Goal: Task Accomplishment & Management: Use online tool/utility

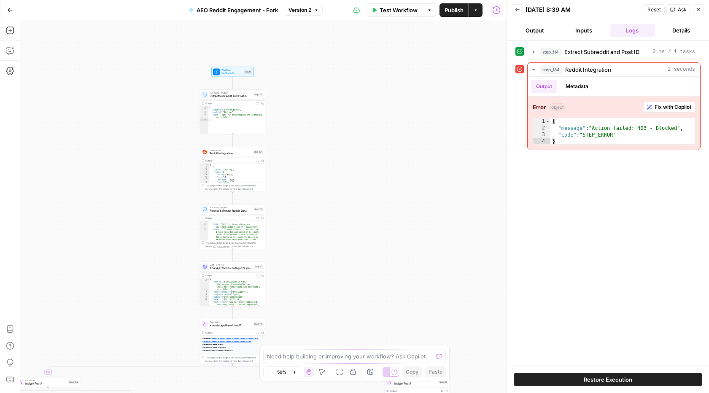
click at [6, 10] on button "Go Back" at bounding box center [10, 10] width 15 height 15
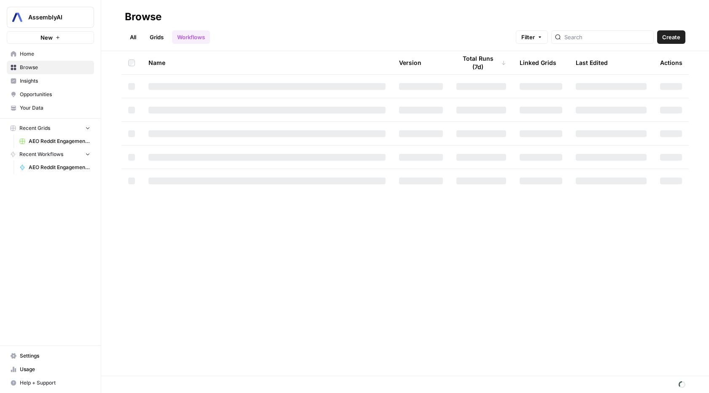
click at [48, 139] on span "AEO Reddit Engagement (3)" at bounding box center [60, 141] width 62 height 8
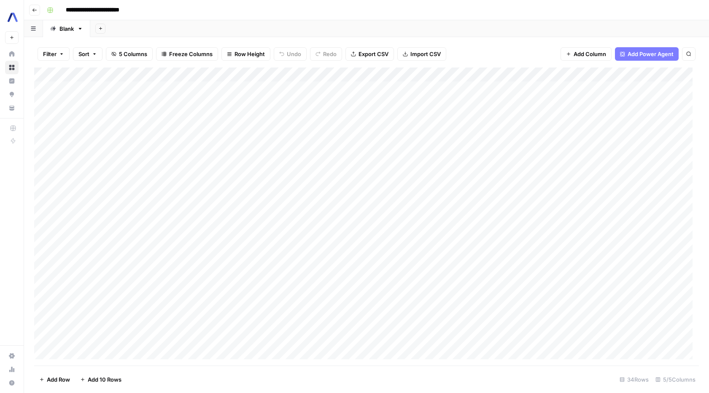
click at [155, 102] on div "Add Column" at bounding box center [366, 216] width 664 height 298
click at [157, 113] on div "Add Column" at bounding box center [366, 216] width 664 height 298
